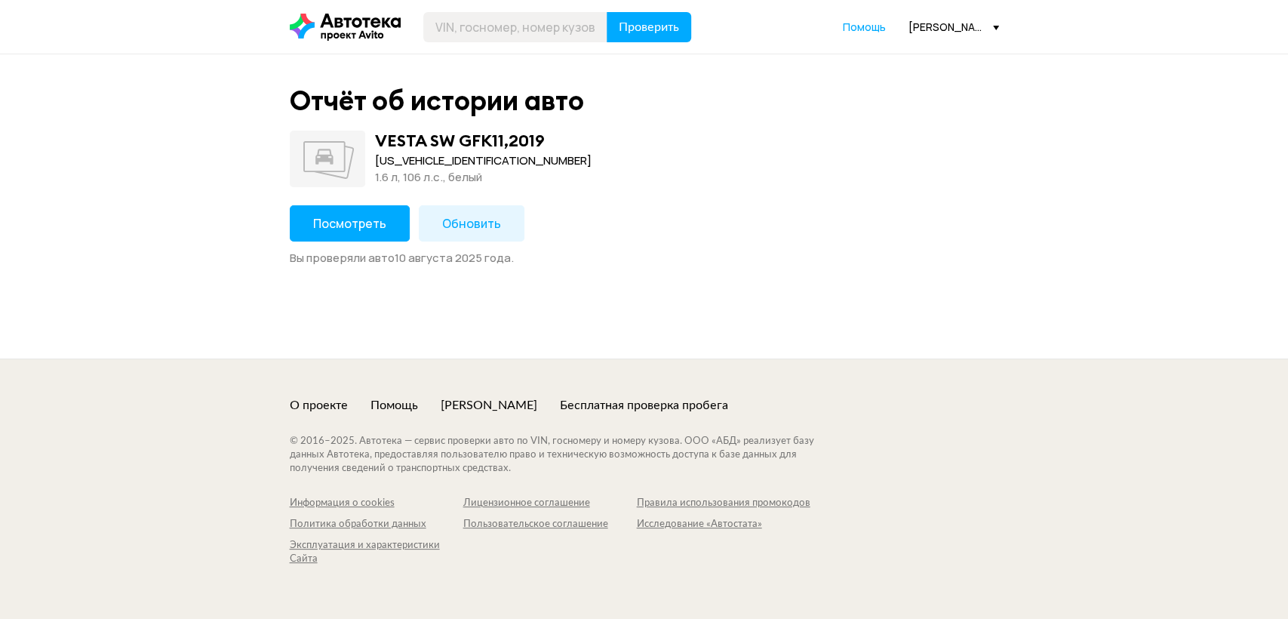
click at [311, 162] on span at bounding box center [327, 159] width 75 height 57
click at [327, 211] on button "Посмотреть" at bounding box center [350, 223] width 120 height 36
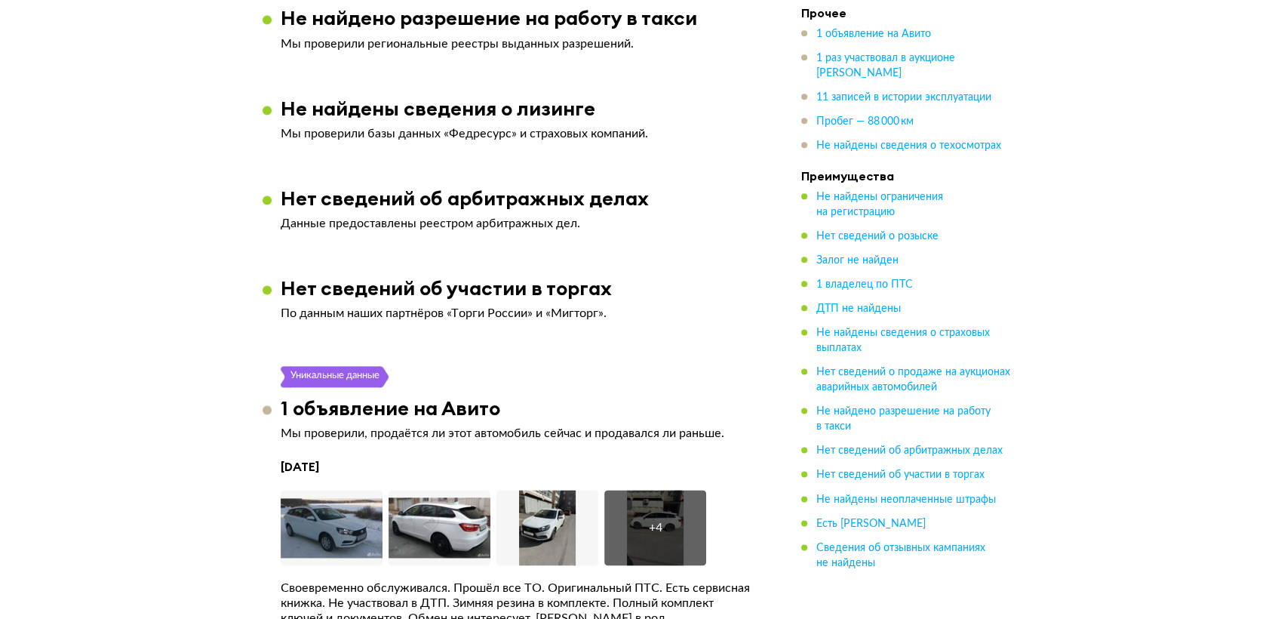
scroll to position [1840, 0]
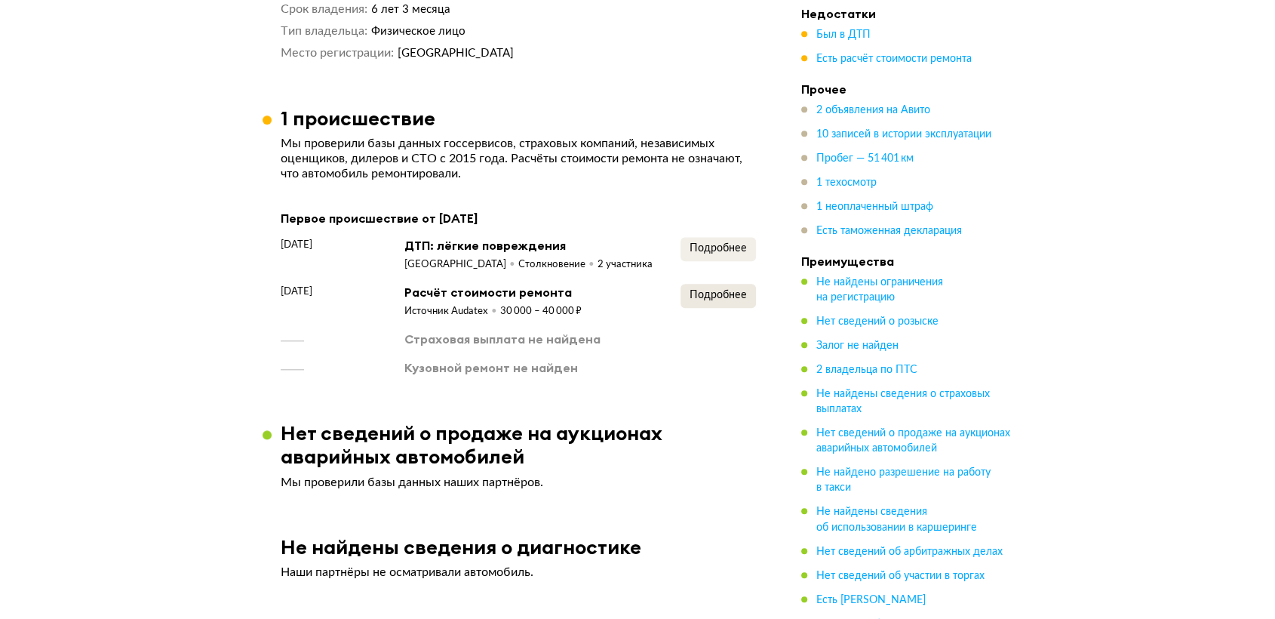
scroll to position [1512, 0]
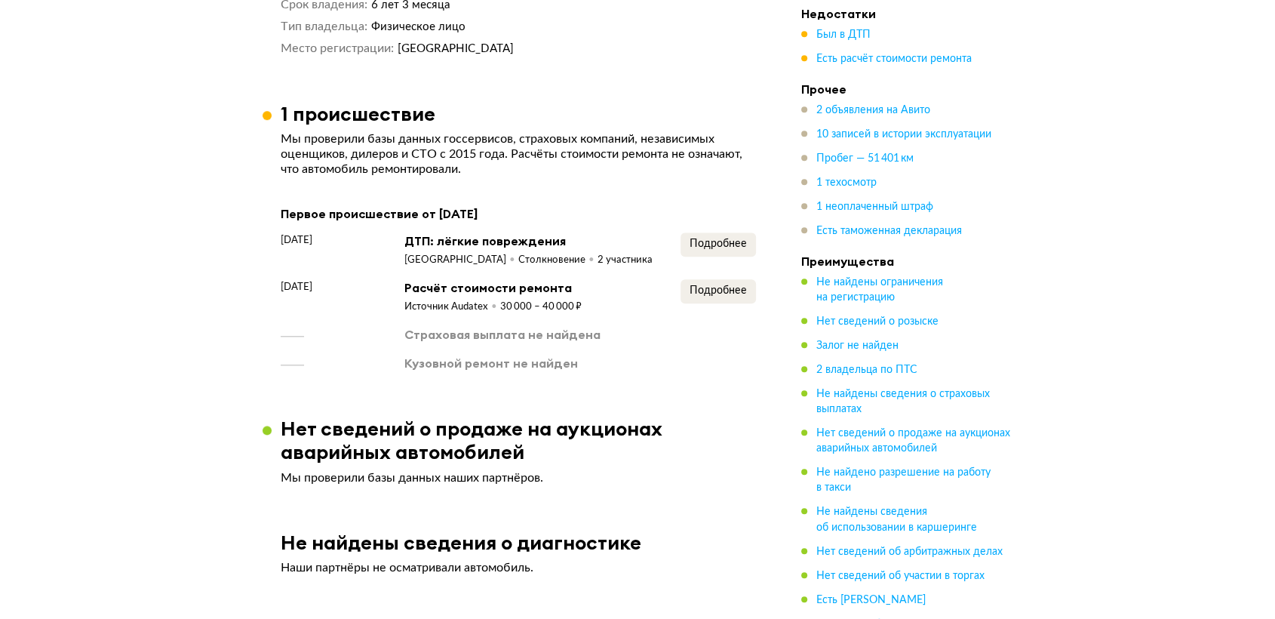
click at [706, 259] on div "Подробнее" at bounding box center [718, 249] width 75 height 35
click at [706, 253] on button "Подробнее" at bounding box center [718, 244] width 75 height 24
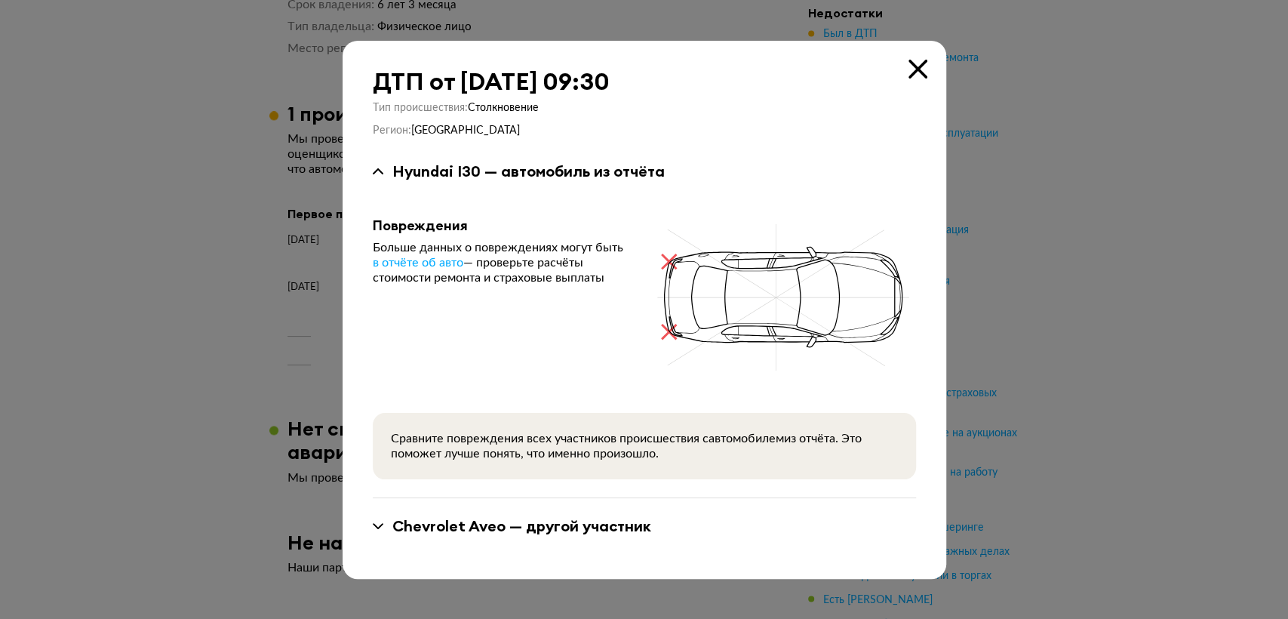
click at [905, 85] on div "ДТП от 20 сентября 2015 года в 09:30" at bounding box center [644, 81] width 543 height 27
click at [914, 79] on div "ДТП от 20 сентября 2015 года в 09:30" at bounding box center [644, 81] width 543 height 27
click at [924, 71] on icon at bounding box center [917, 69] width 19 height 19
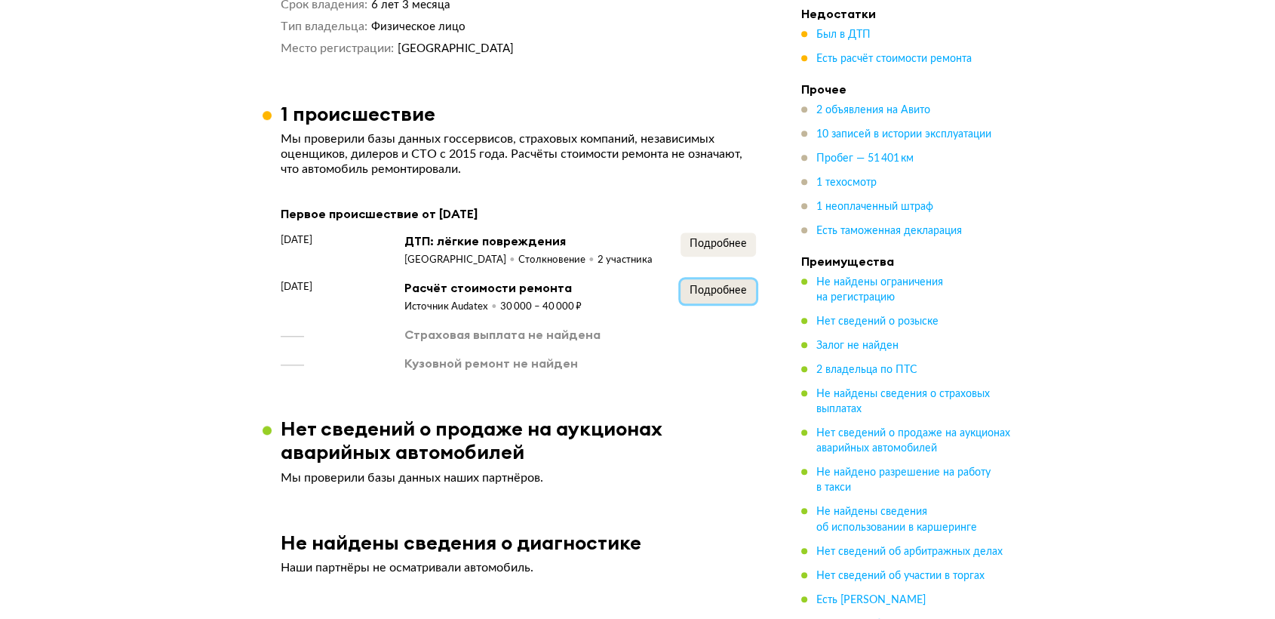
click at [697, 296] on span "Подробнее" at bounding box center [718, 290] width 57 height 11
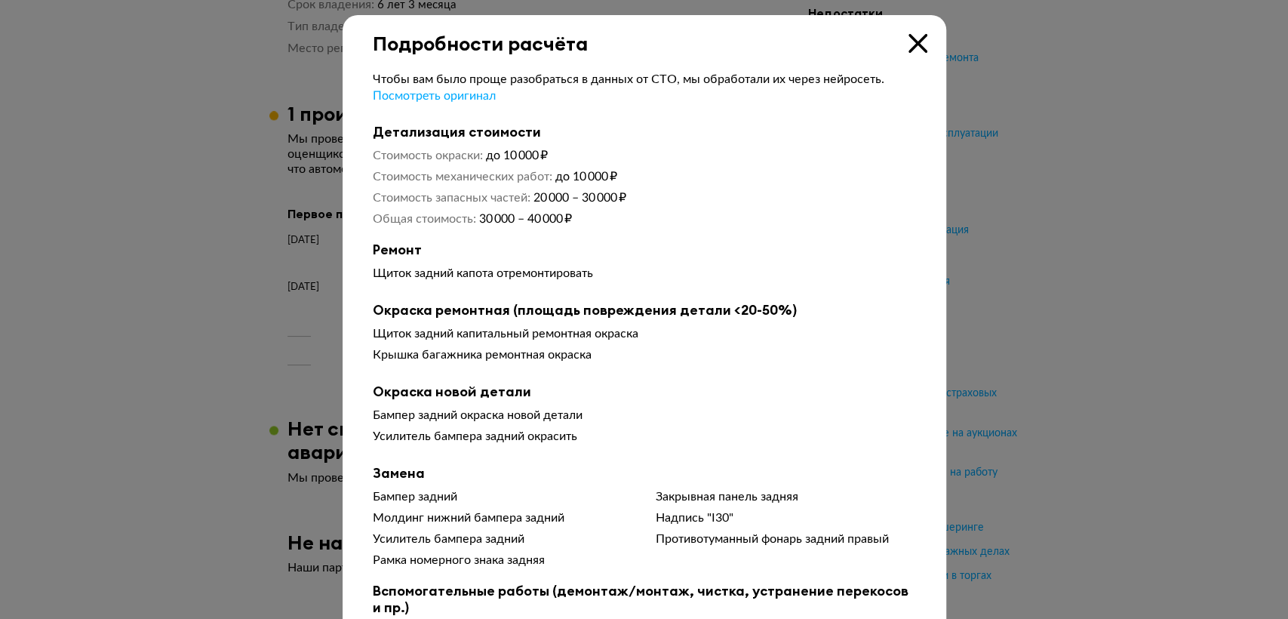
click at [908, 48] on icon at bounding box center [917, 43] width 19 height 19
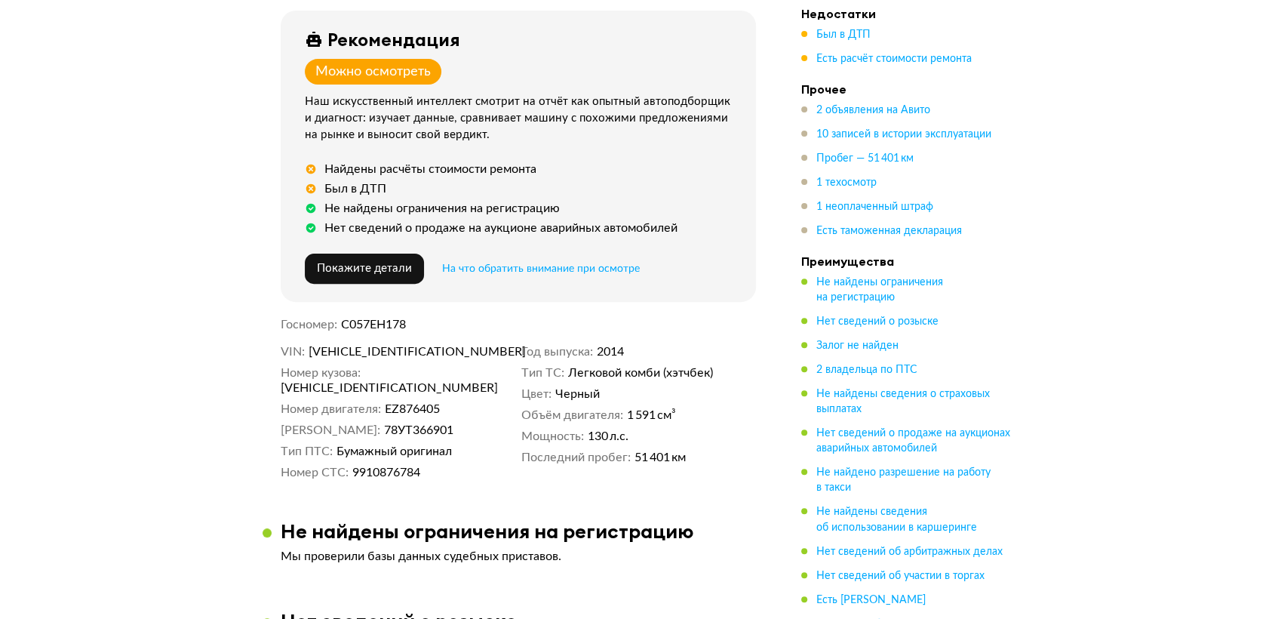
scroll to position [425, 0]
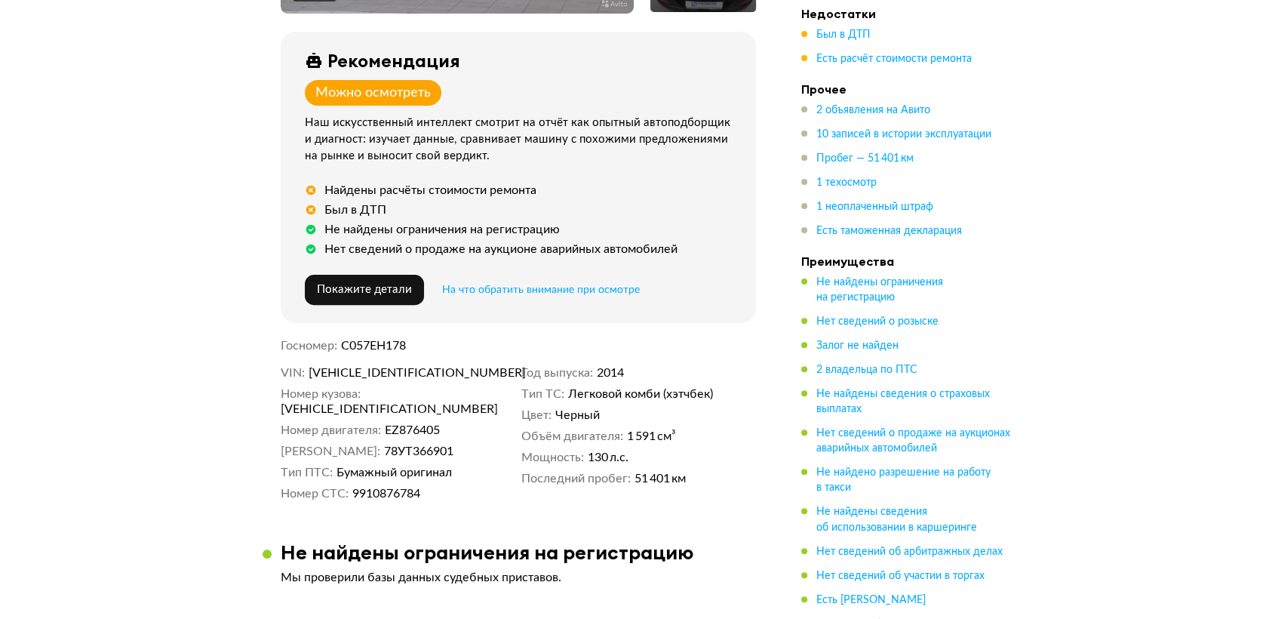
click at [374, 346] on span "С057ЕН178" at bounding box center [373, 346] width 65 height 12
copy span "С057ЕН178"
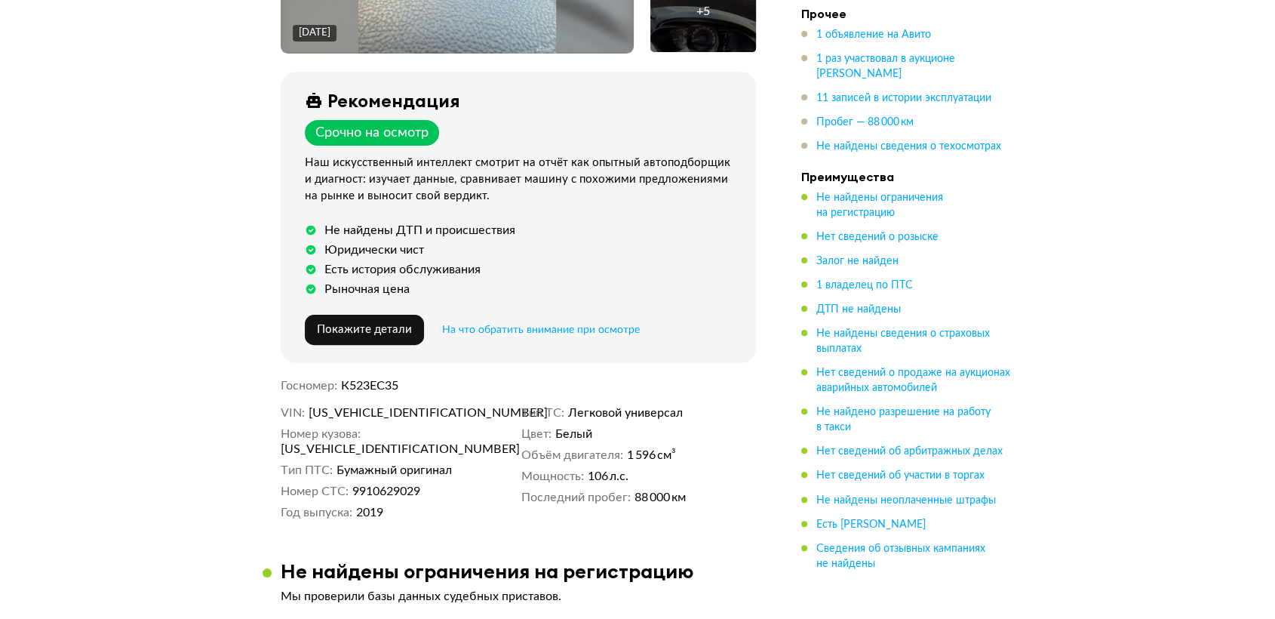
scroll to position [386, 0]
click at [391, 382] on span "К523ЕС35" at bounding box center [369, 385] width 57 height 12
copy span "К523ЕС35"
